Goal: Find specific page/section: Find specific page/section

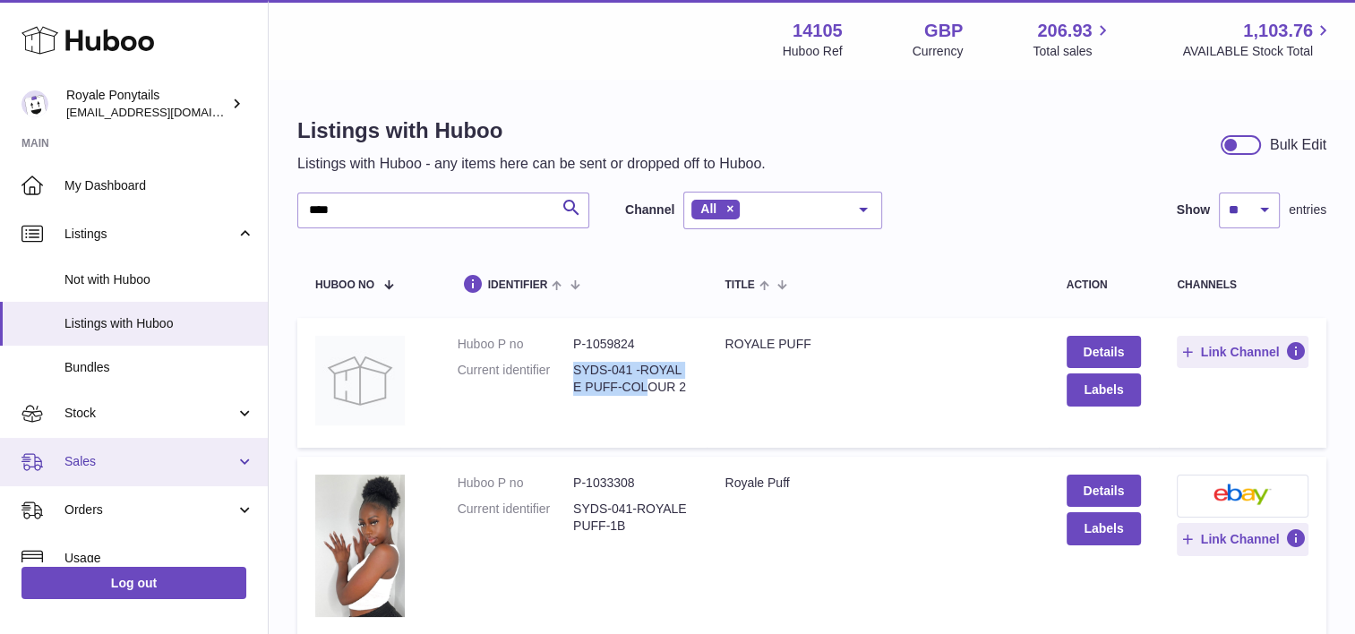
click at [123, 458] on span "Sales" at bounding box center [149, 461] width 171 height 17
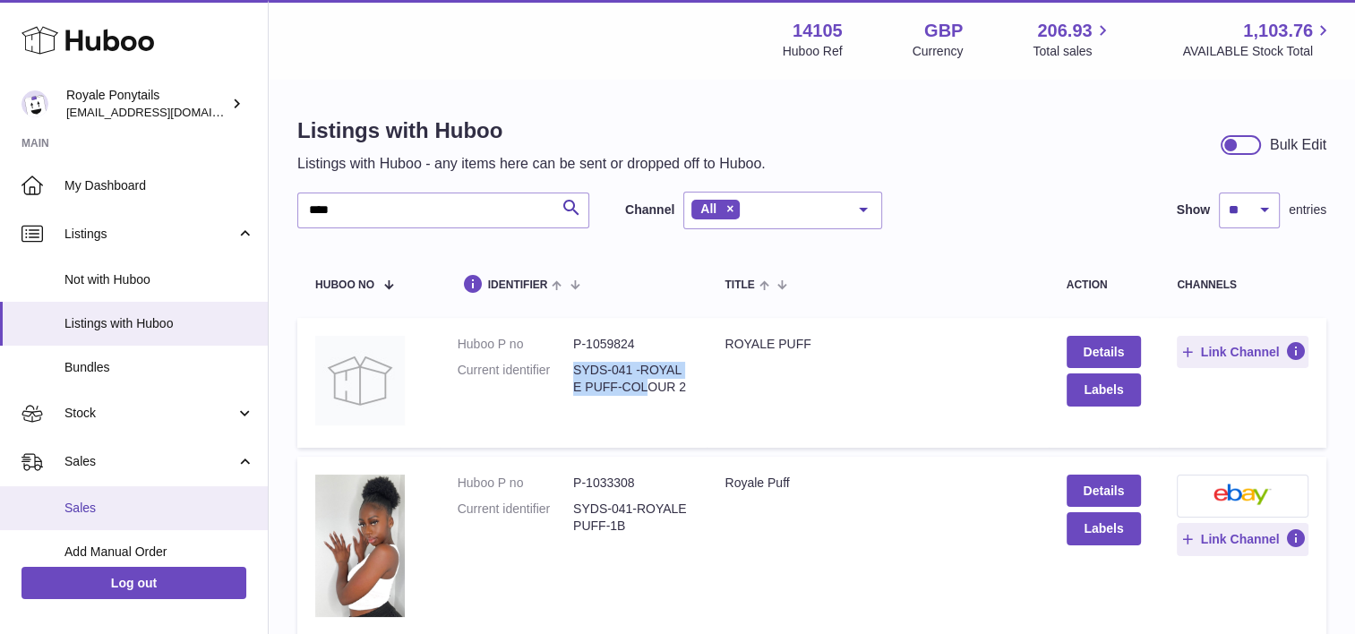
click at [109, 500] on span "Sales" at bounding box center [159, 508] width 190 height 17
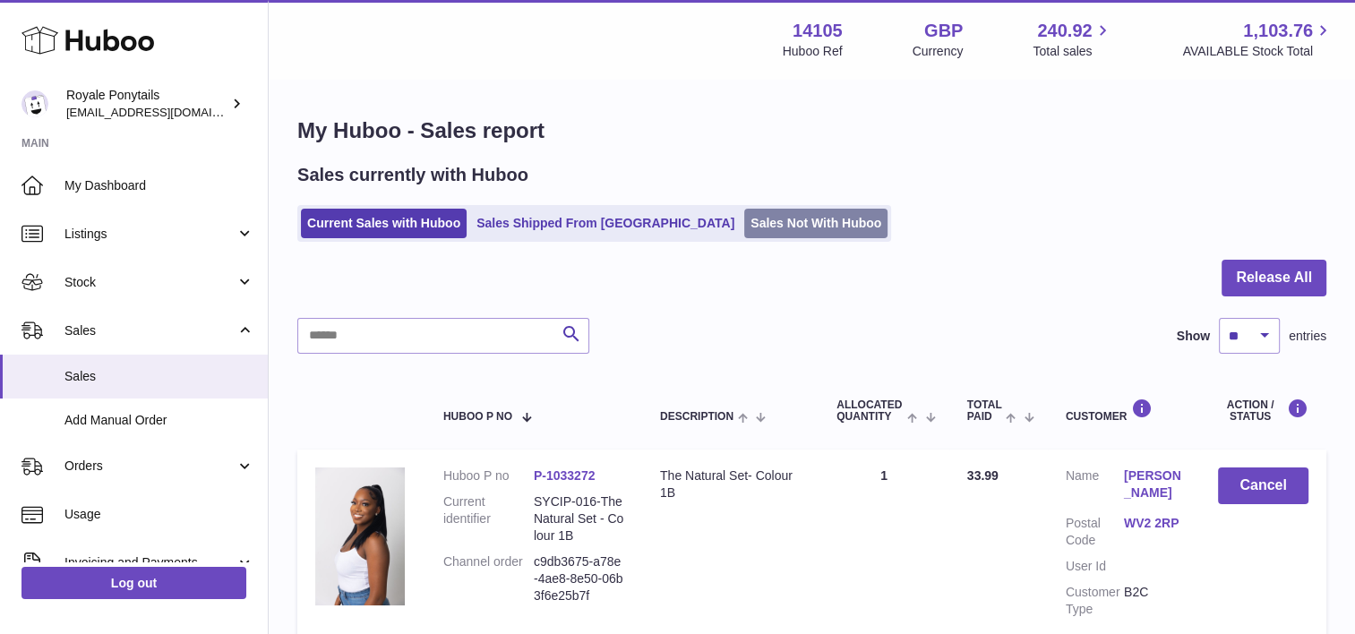
click at [744, 235] on link "Sales Not With Huboo" at bounding box center [815, 224] width 143 height 30
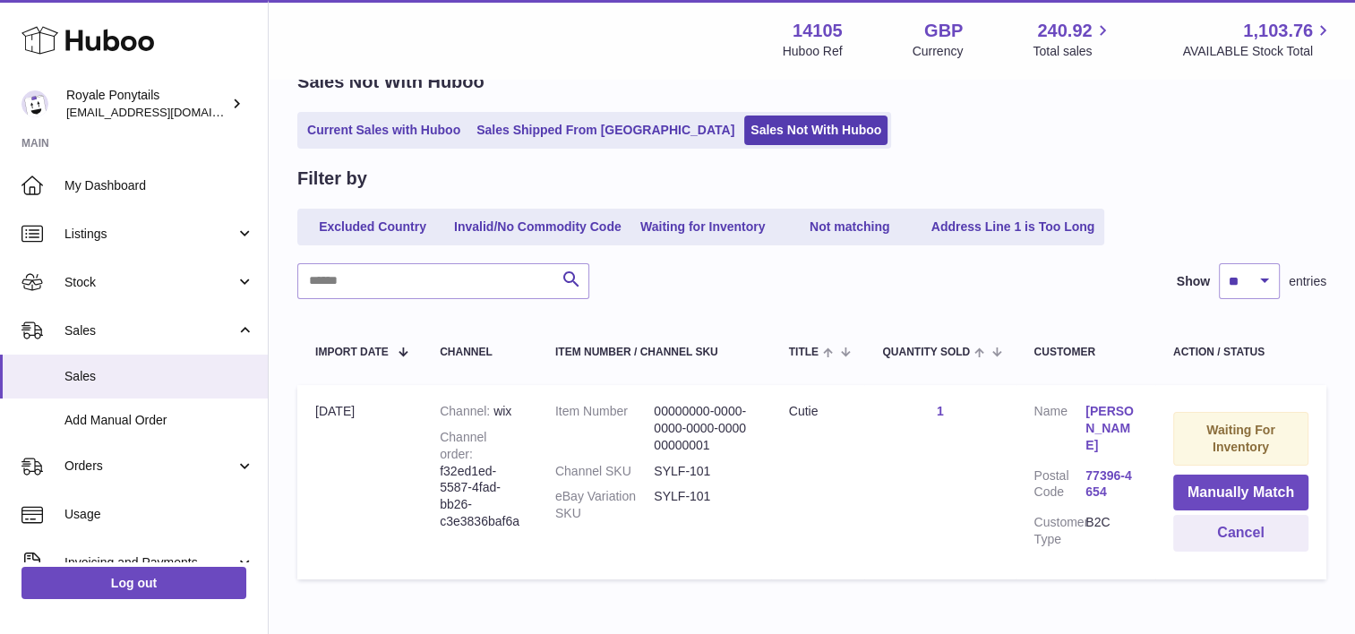
scroll to position [187, 0]
